Goal: Task Accomplishment & Management: Manage account settings

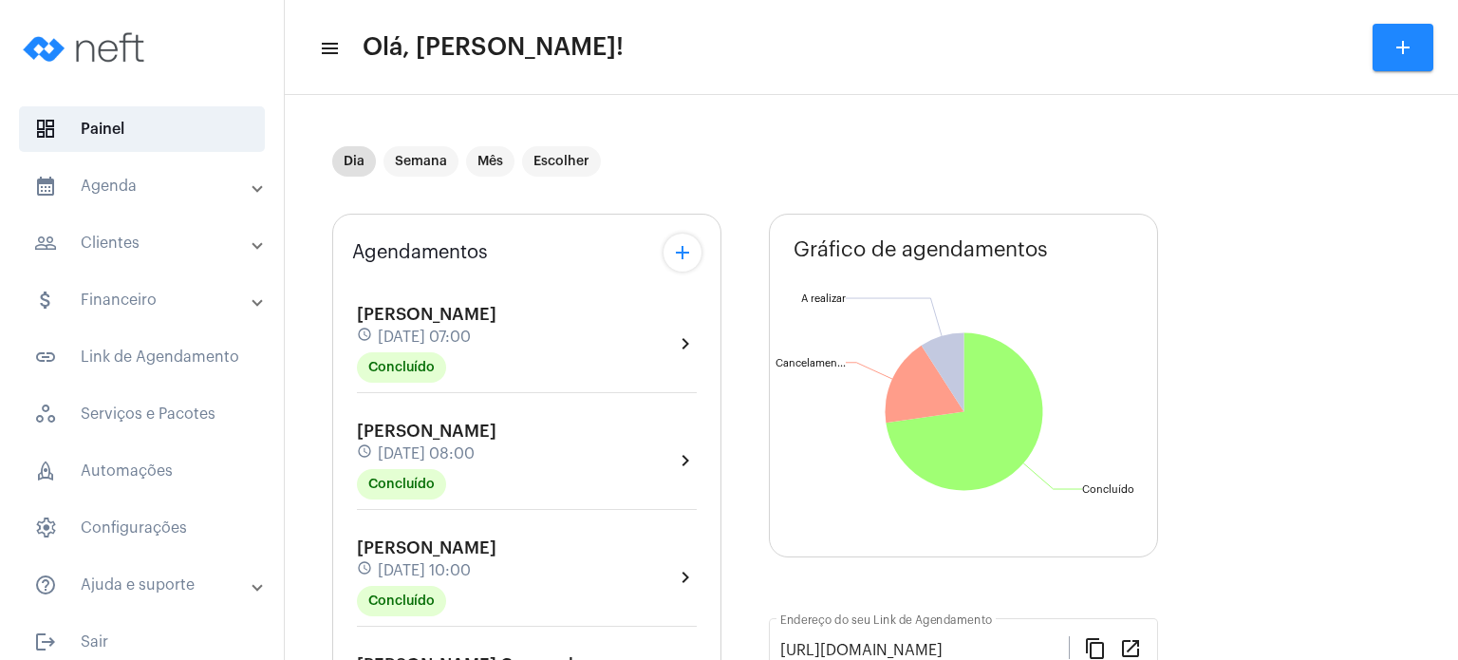
scroll to position [987, 0]
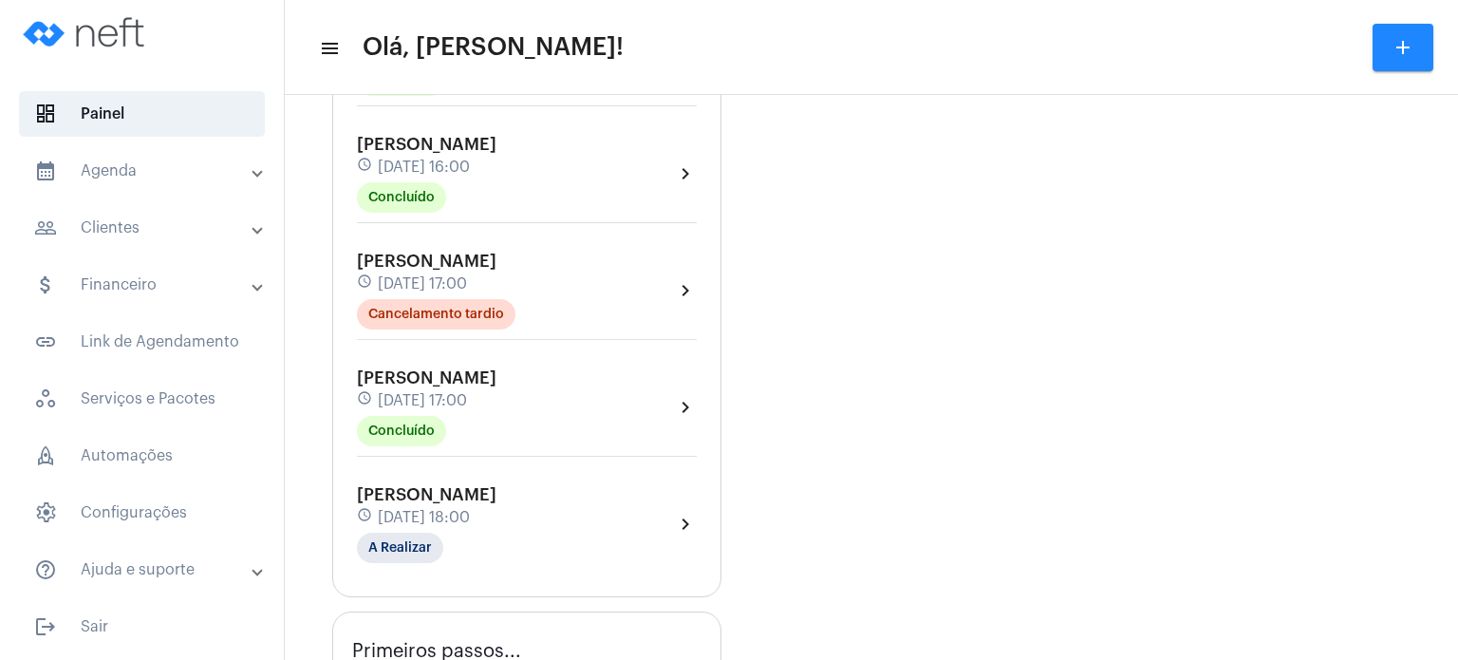
click at [402, 509] on span "[DATE] 18:00" at bounding box center [424, 517] width 92 height 17
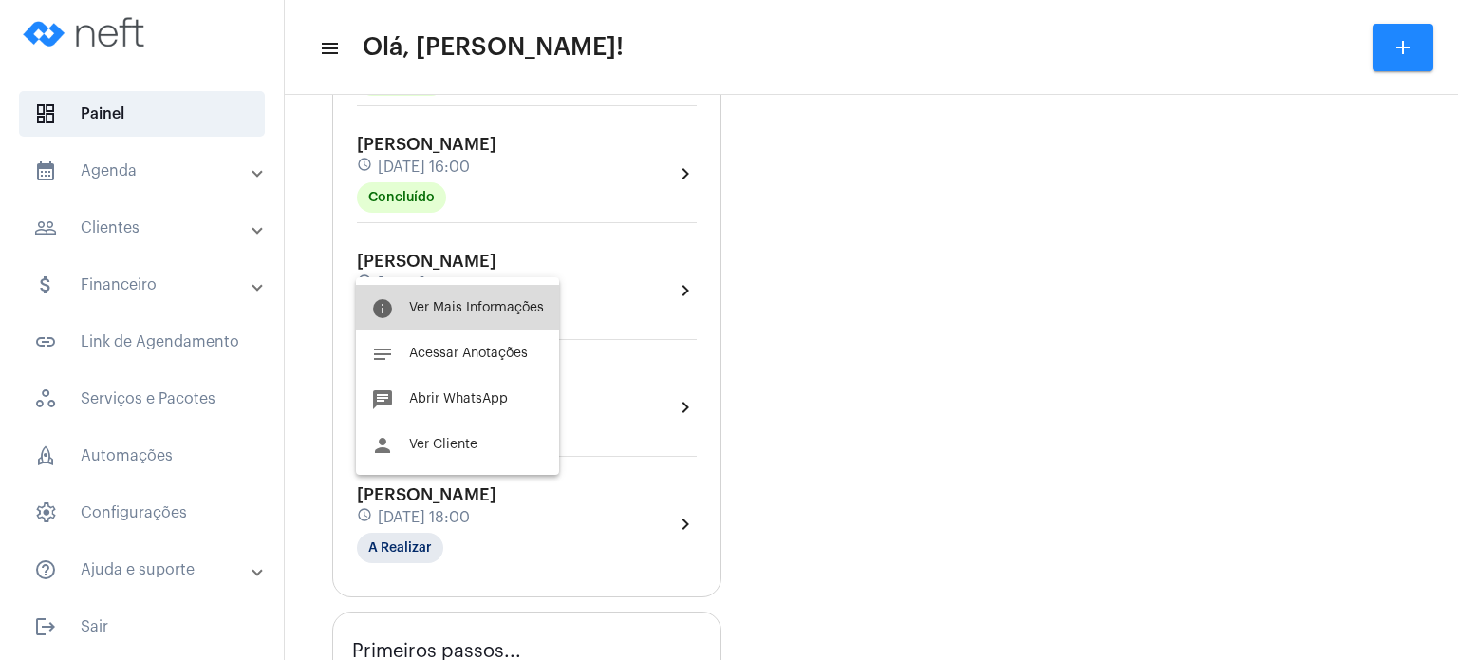
click at [482, 287] on button "info Ver Mais Informações" at bounding box center [457, 308] width 203 height 46
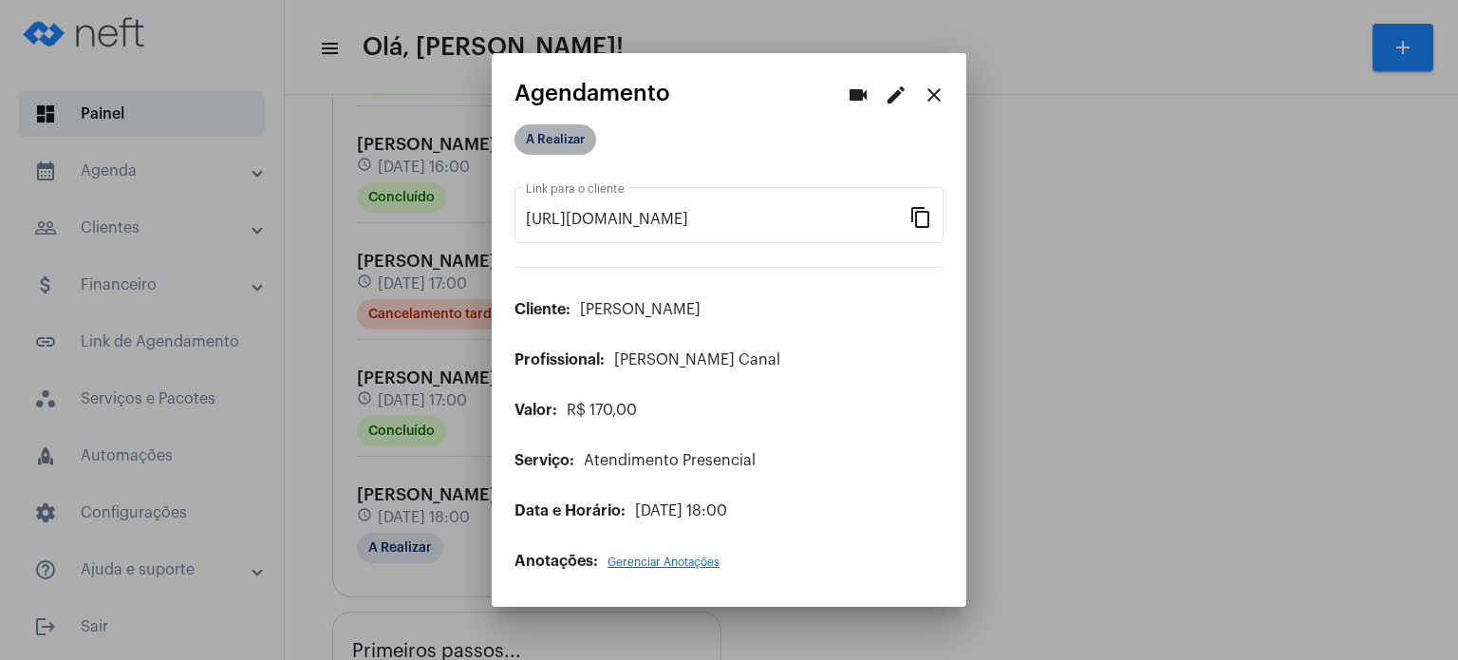
click at [572, 138] on mat-chip "A Realizar" at bounding box center [556, 139] width 82 height 30
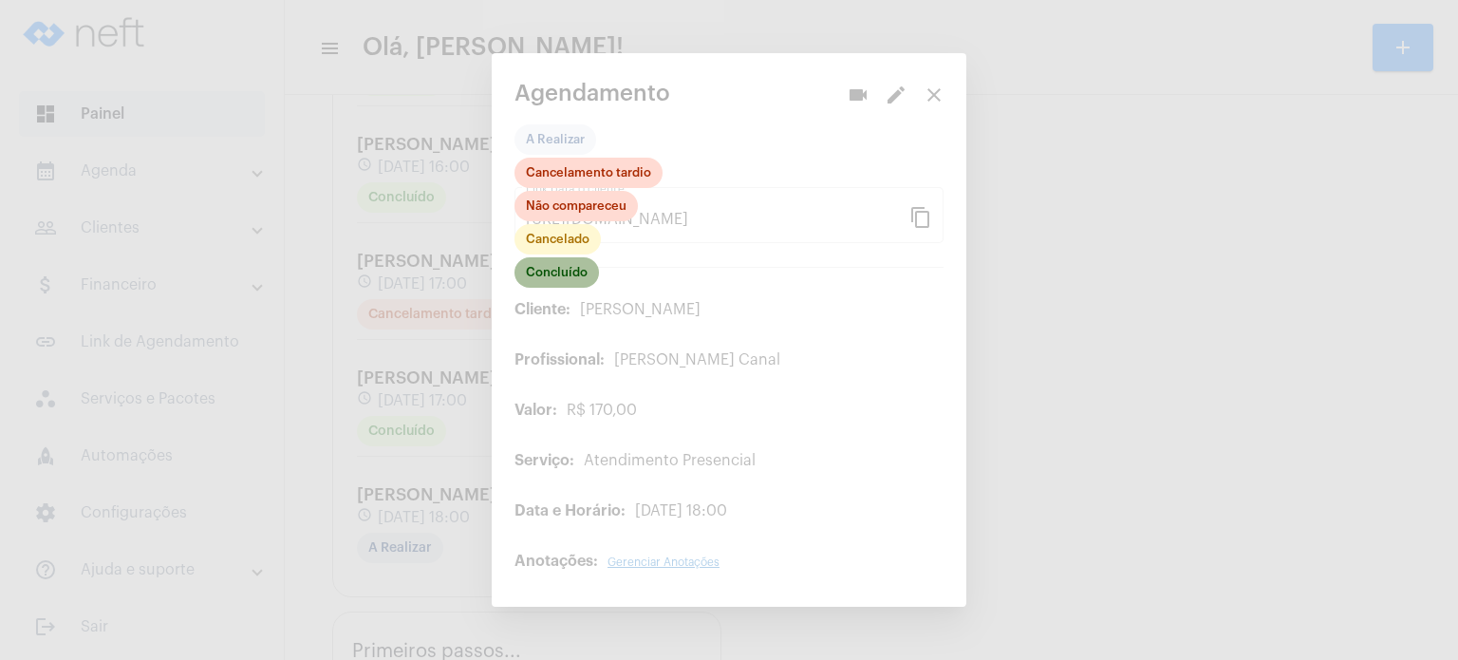
click at [560, 278] on mat-chip "Concluído" at bounding box center [557, 272] width 84 height 30
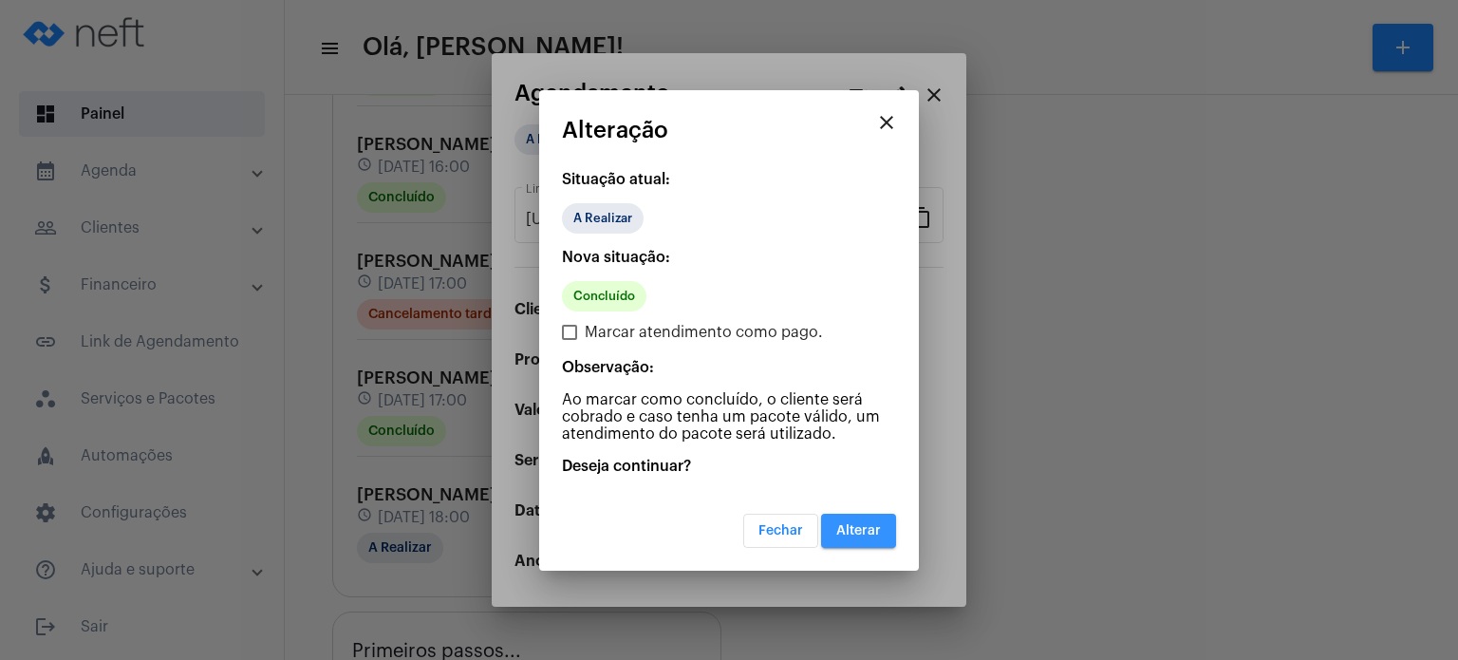
click at [851, 527] on span "Alterar" at bounding box center [858, 530] width 45 height 13
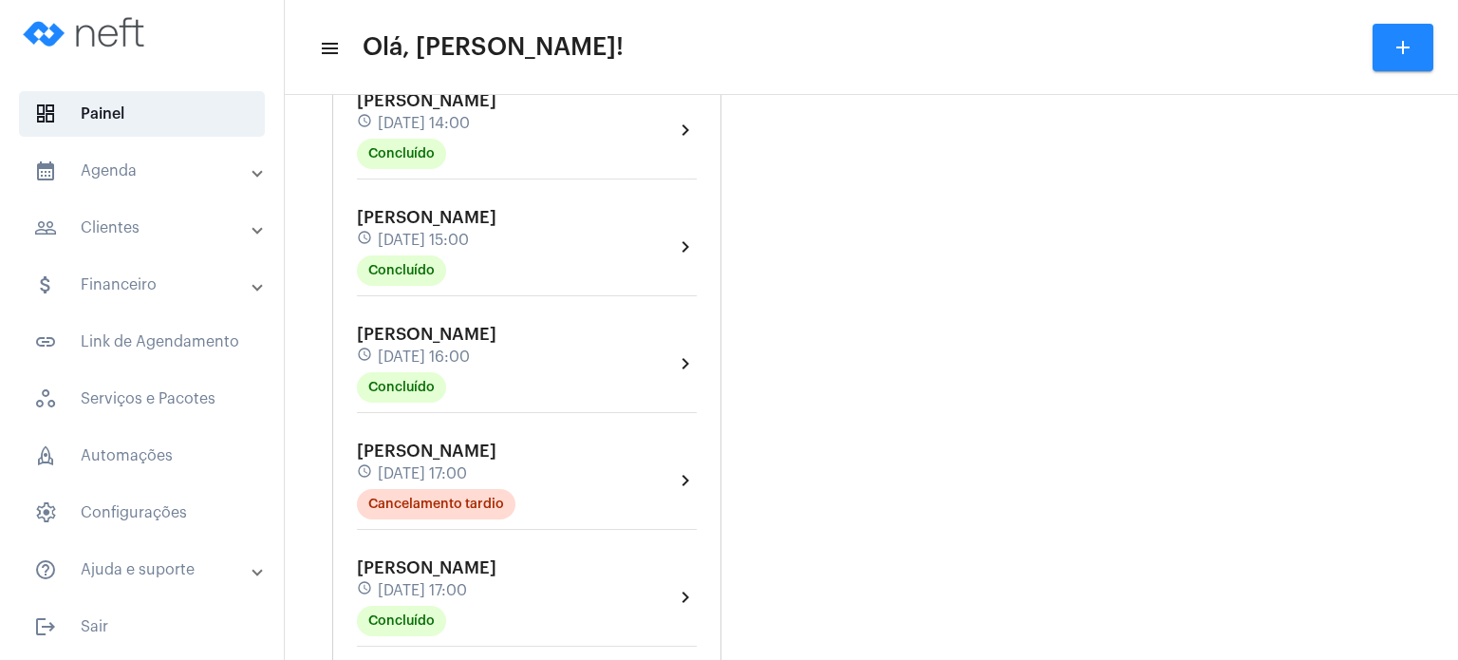
scroll to position [835, 0]
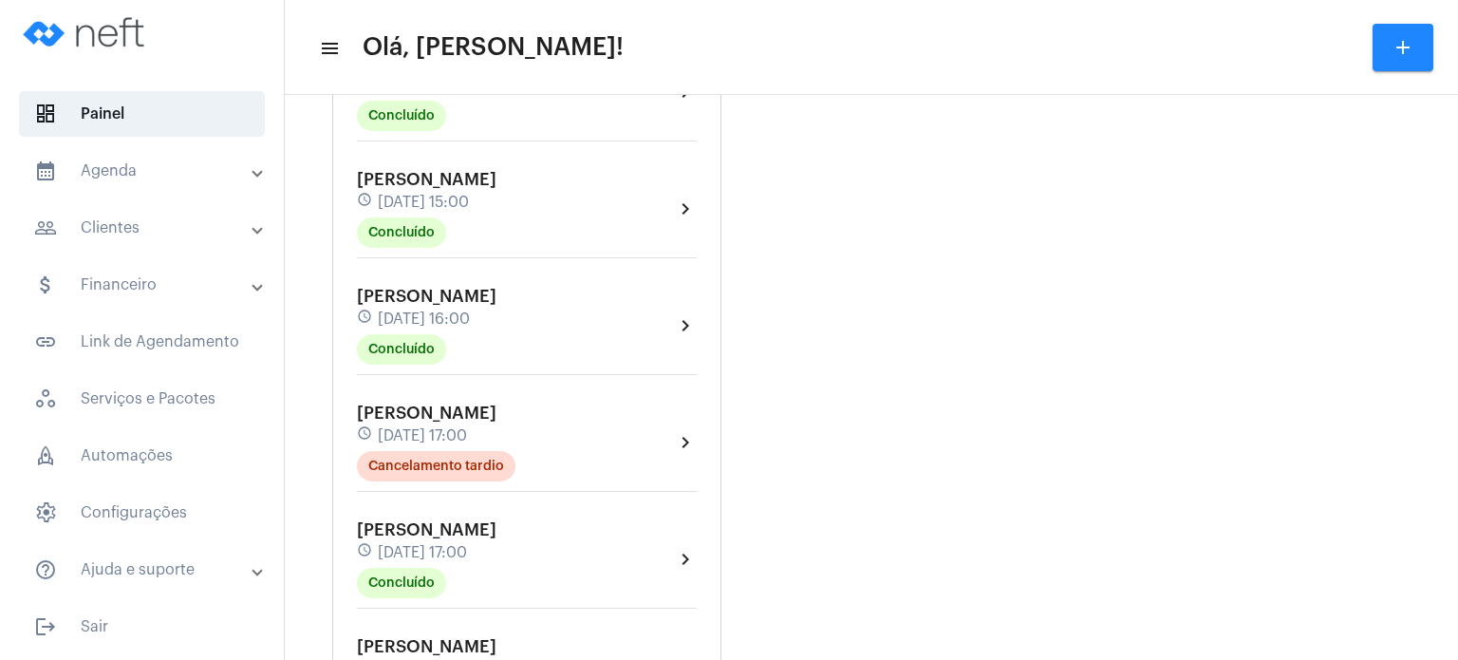
click at [385, 638] on span "[PERSON_NAME]" at bounding box center [427, 646] width 140 height 17
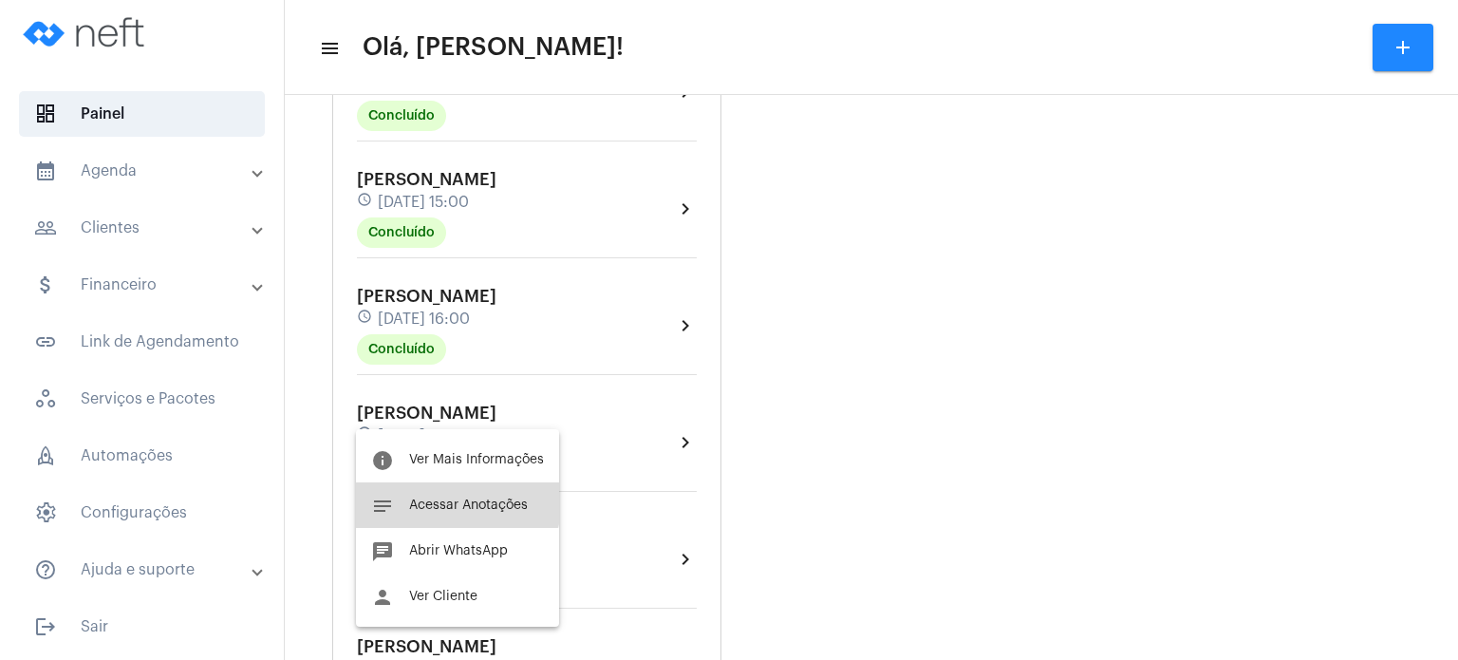
click at [428, 497] on button "notes Acessar Anotações" at bounding box center [457, 505] width 203 height 46
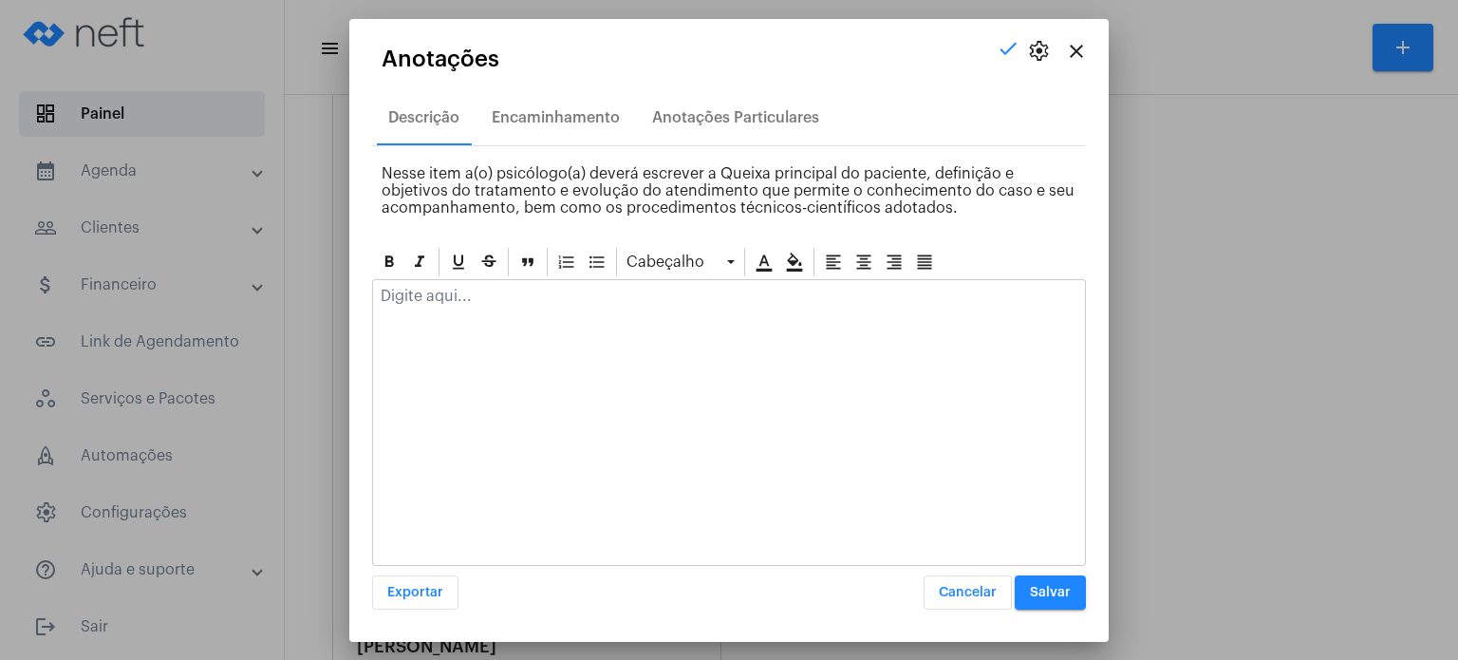
click at [465, 296] on p at bounding box center [729, 296] width 697 height 17
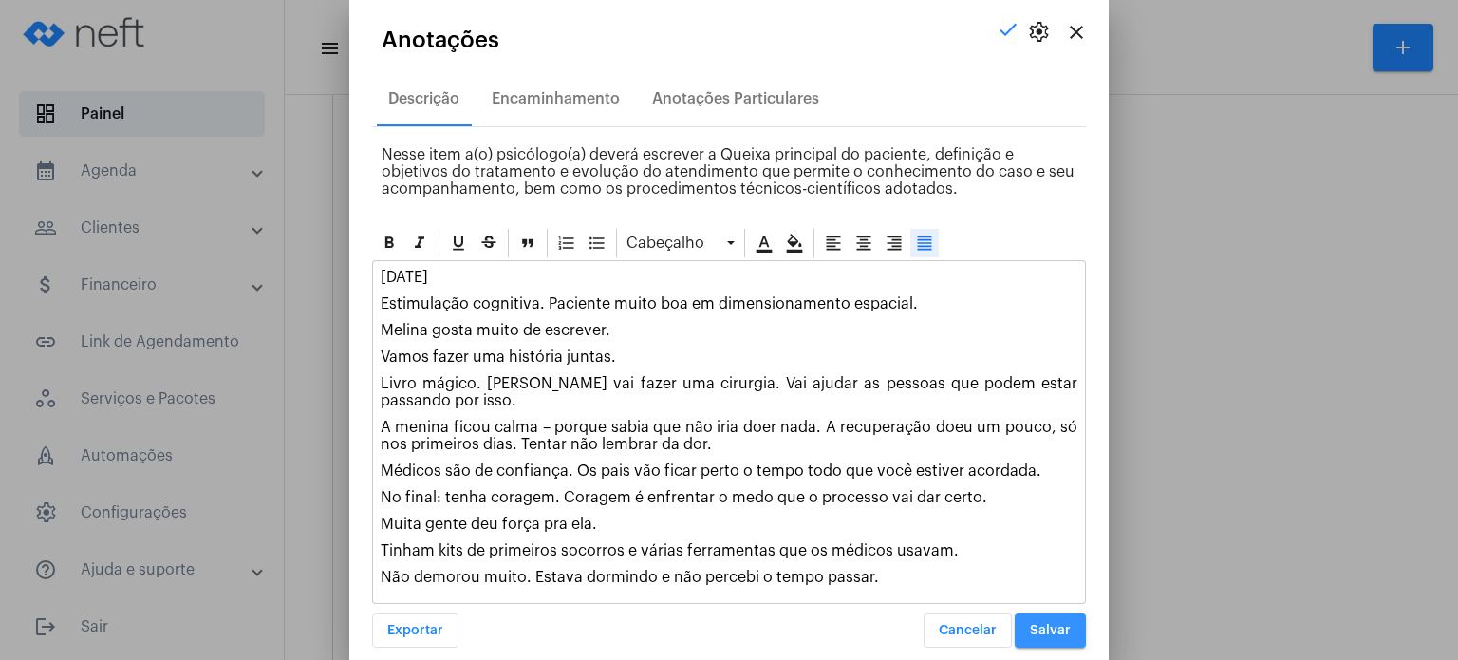
click at [1044, 624] on span "Salvar" at bounding box center [1050, 630] width 41 height 13
